Goal: Information Seeking & Learning: Learn about a topic

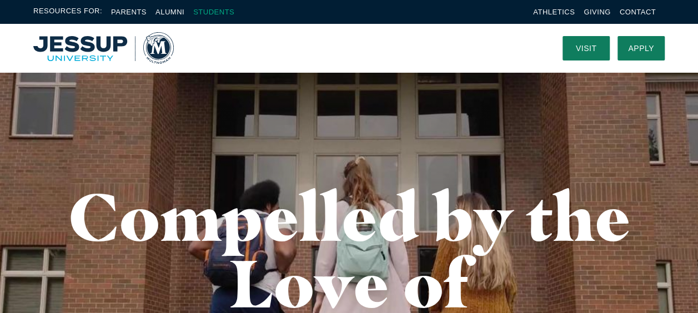
click at [214, 16] on link "Students" at bounding box center [213, 12] width 41 height 8
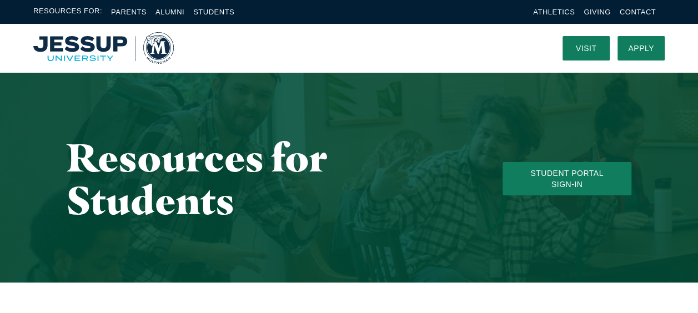
click at [93, 52] on img "Home" at bounding box center [103, 48] width 140 height 32
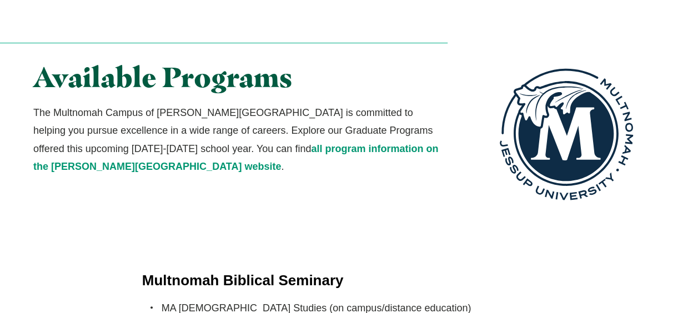
scroll to position [2067, 0]
